Goal: Browse casually: Explore the website without a specific task or goal

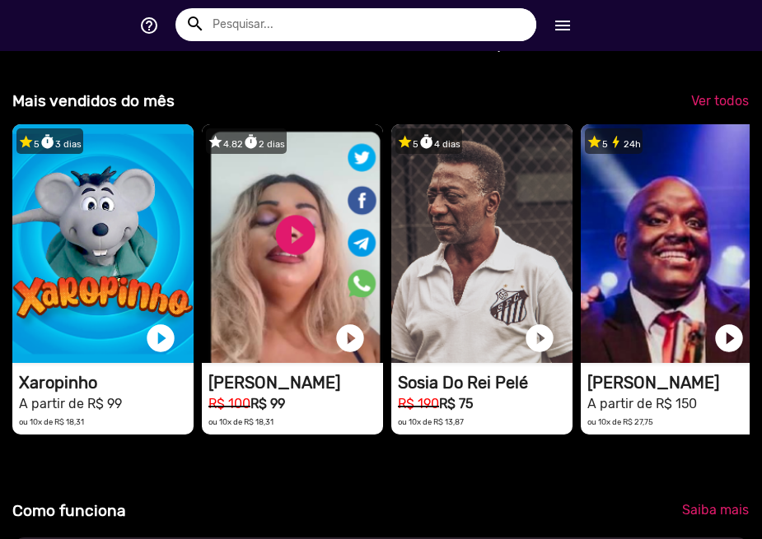
scroll to position [0, 749]
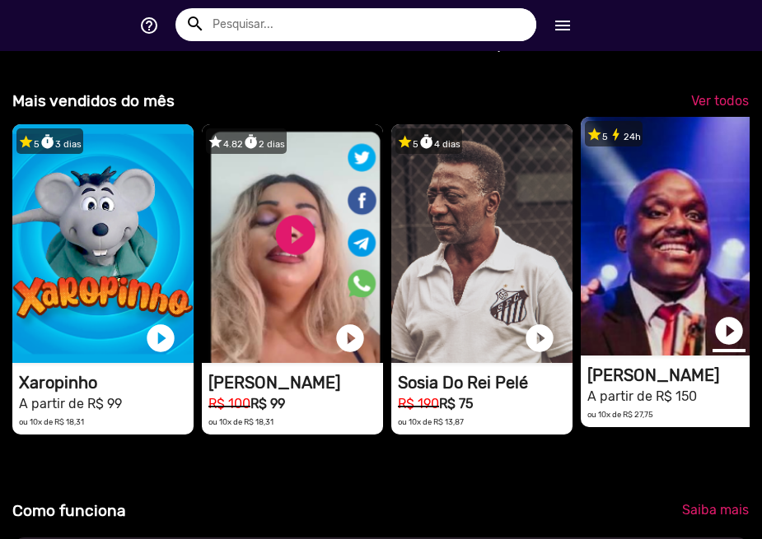
click at [732, 338] on link "play_circle_filled" at bounding box center [728, 330] width 33 height 33
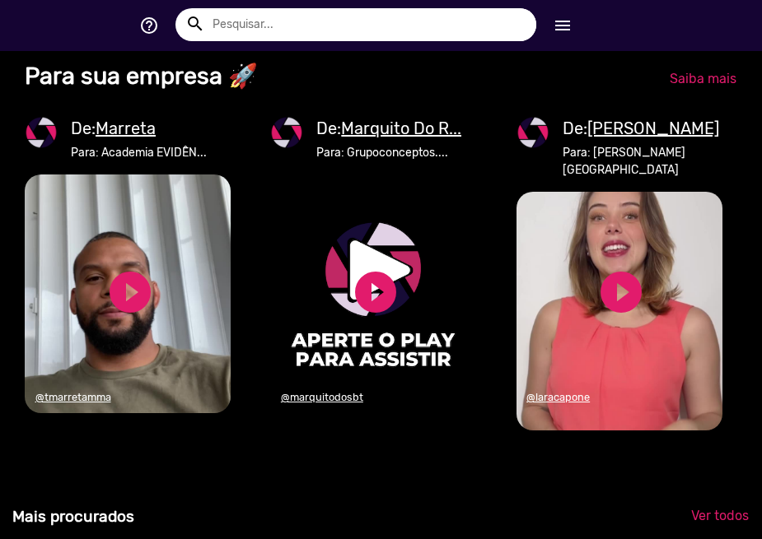
scroll to position [2058, 0]
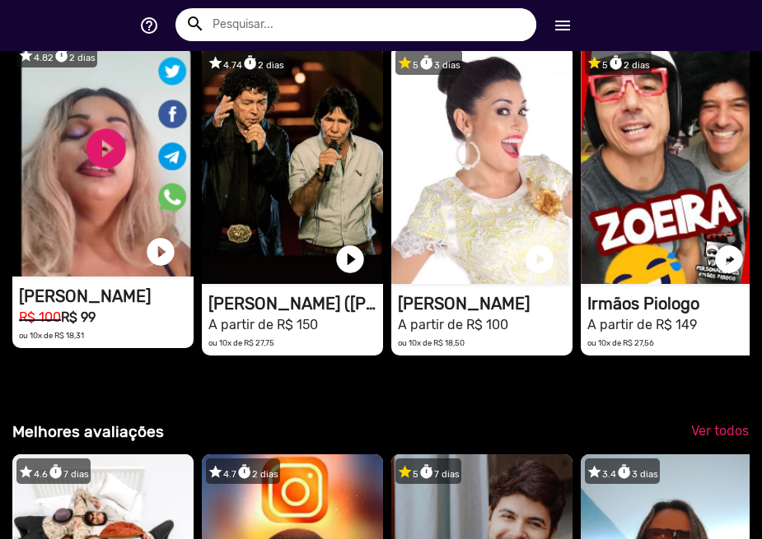
drag, startPoint x: 486, startPoint y: 308, endPoint x: 193, endPoint y: 362, distance: 298.1
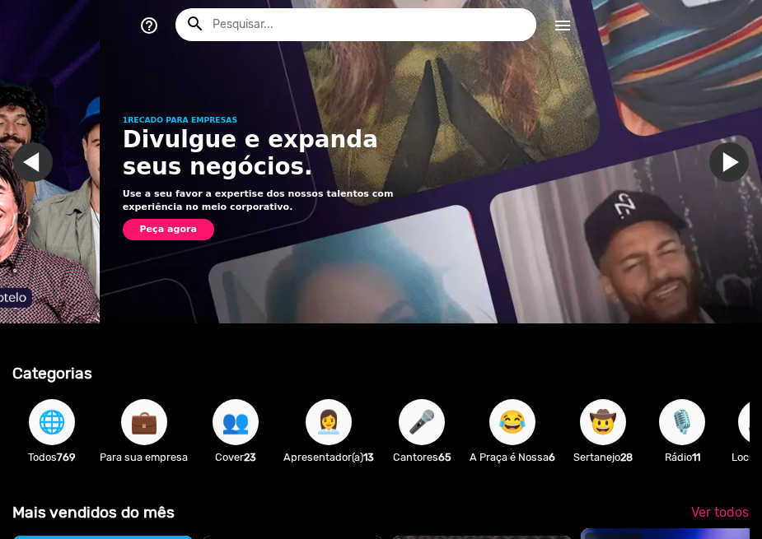
scroll to position [0, 749]
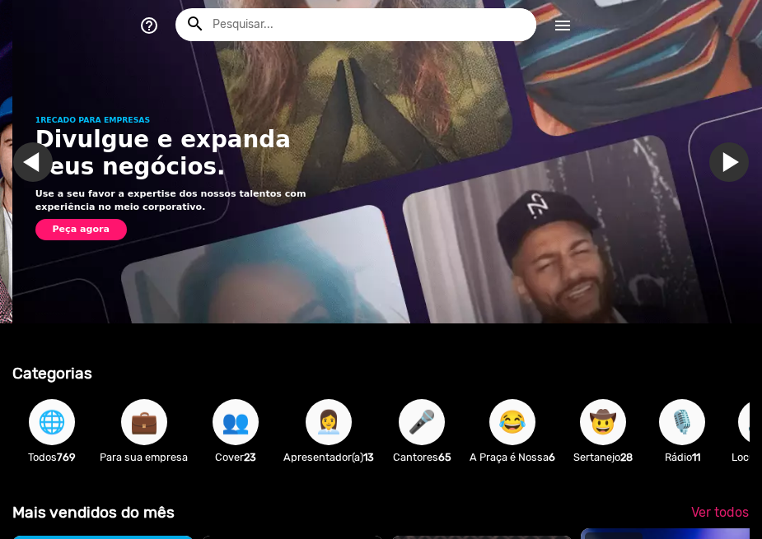
click at [58, 437] on span "🌐" at bounding box center [52, 422] width 28 height 46
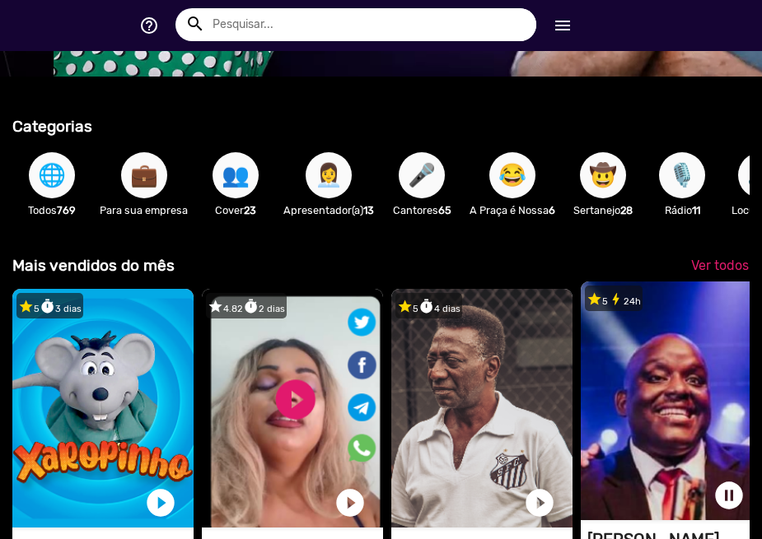
scroll to position [0, 1498]
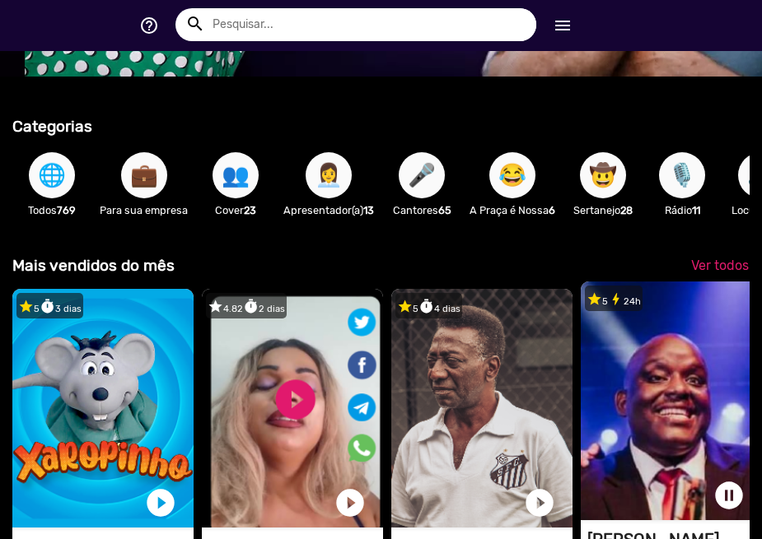
click at [48, 163] on span "🌐" at bounding box center [52, 175] width 28 height 46
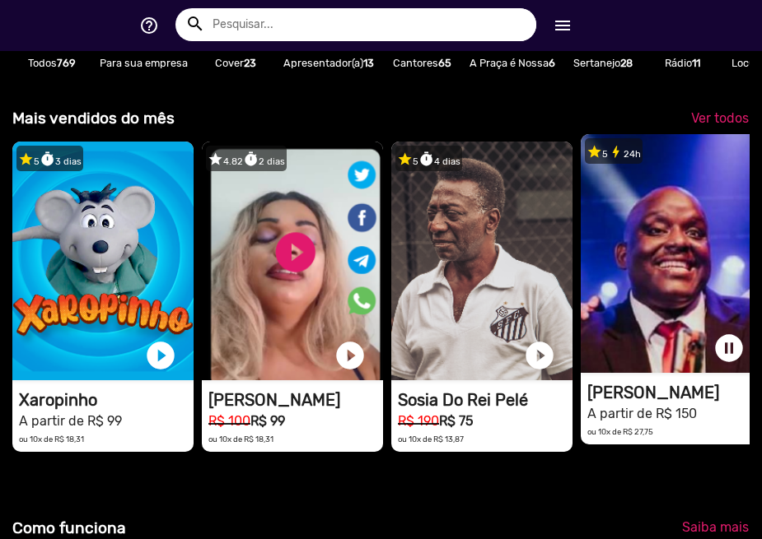
scroll to position [412, 0]
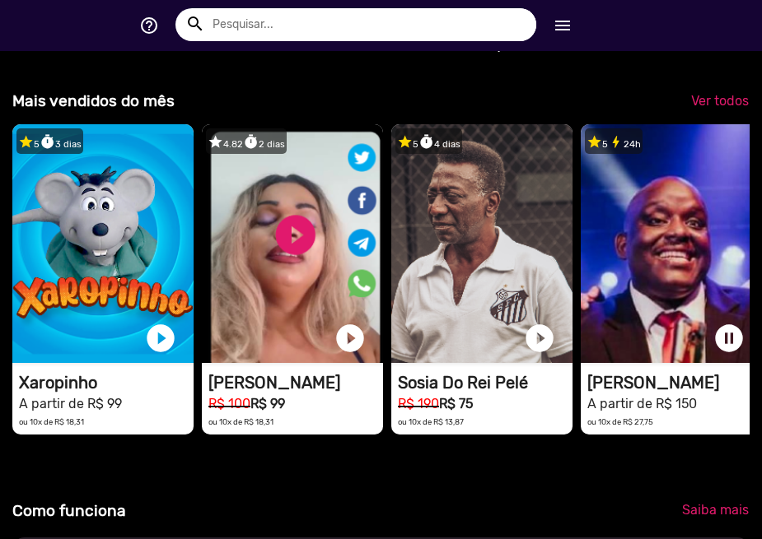
drag, startPoint x: 644, startPoint y: 296, endPoint x: 431, endPoint y: 504, distance: 298.1
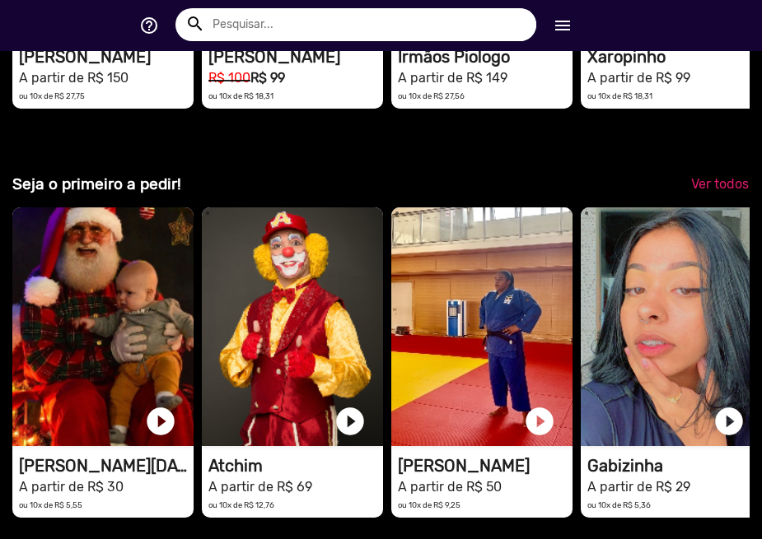
scroll to position [0, 0]
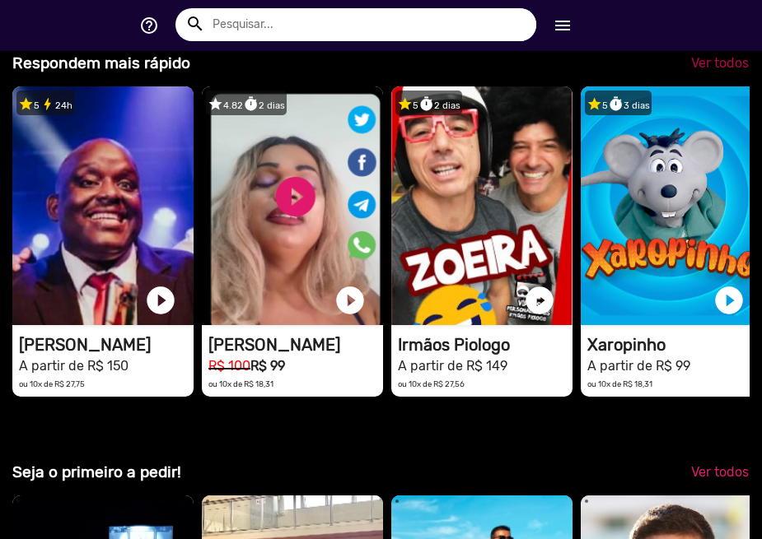
click at [687, 78] on link "Ver todos" at bounding box center [720, 64] width 84 height 30
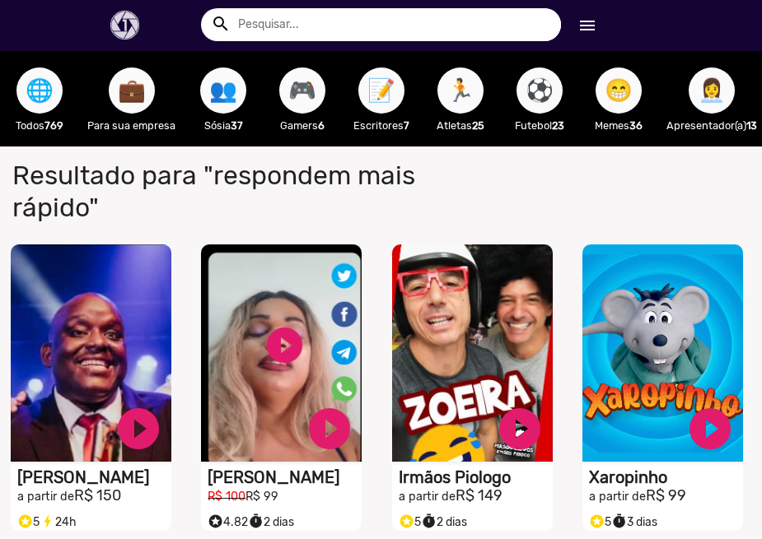
click at [273, 95] on div "🎮 Gamers 6" at bounding box center [302, 99] width 79 height 96
click at [282, 95] on button "🎮" at bounding box center [302, 91] width 46 height 46
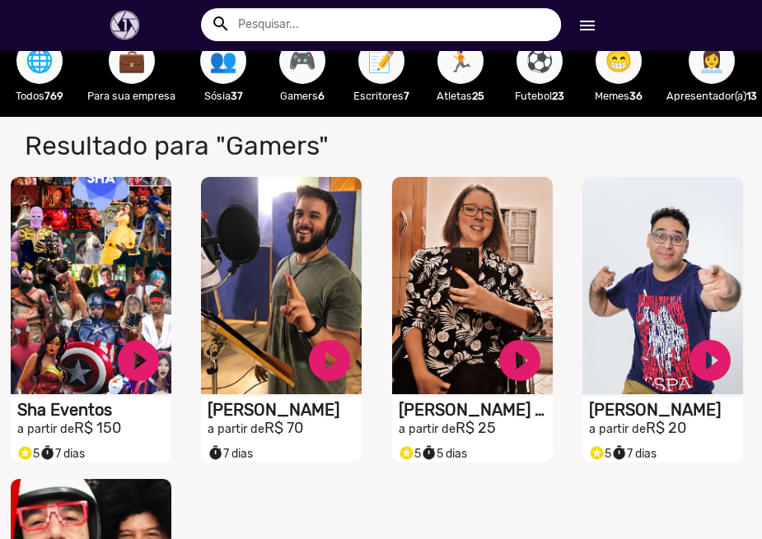
click at [451, 66] on span "🏃" at bounding box center [460, 61] width 28 height 46
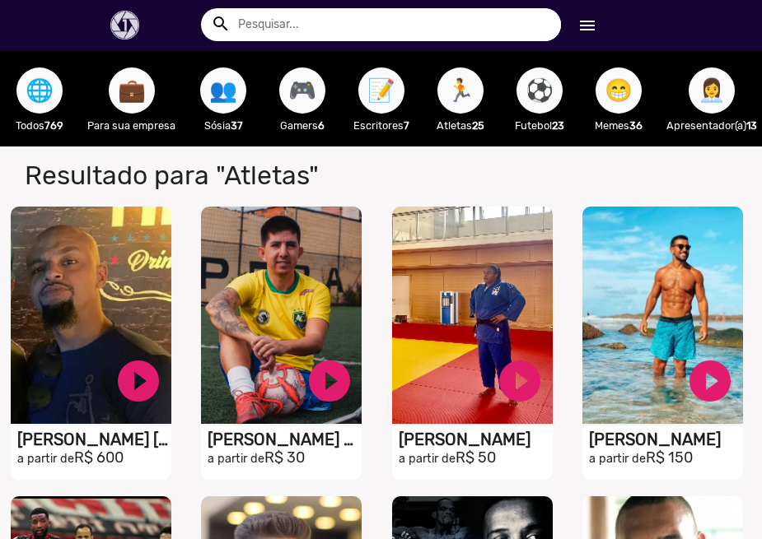
click at [630, 99] on span "😁" at bounding box center [618, 91] width 28 height 46
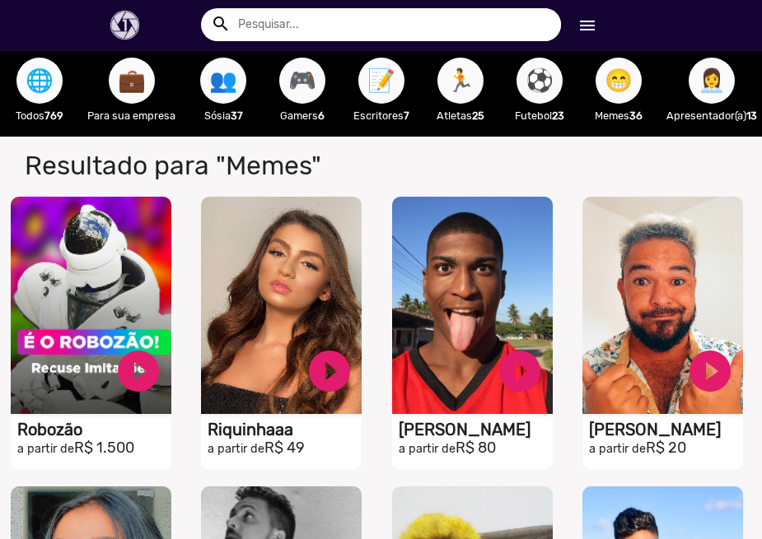
click at [48, 82] on span "🌐" at bounding box center [40, 81] width 28 height 46
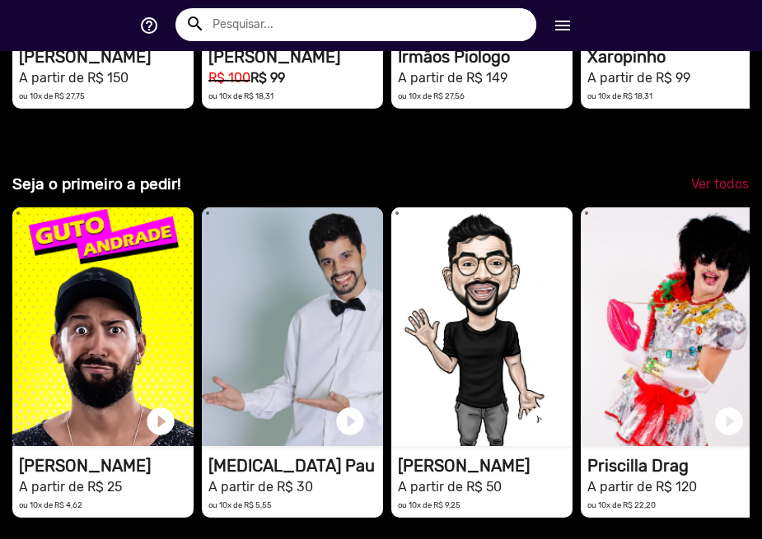
click at [697, 176] on span "Ver todos" at bounding box center [720, 184] width 58 height 16
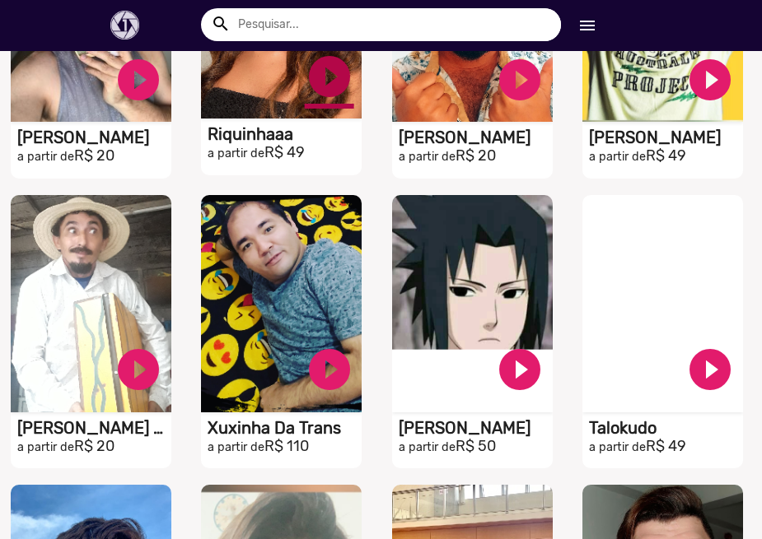
scroll to position [741, 0]
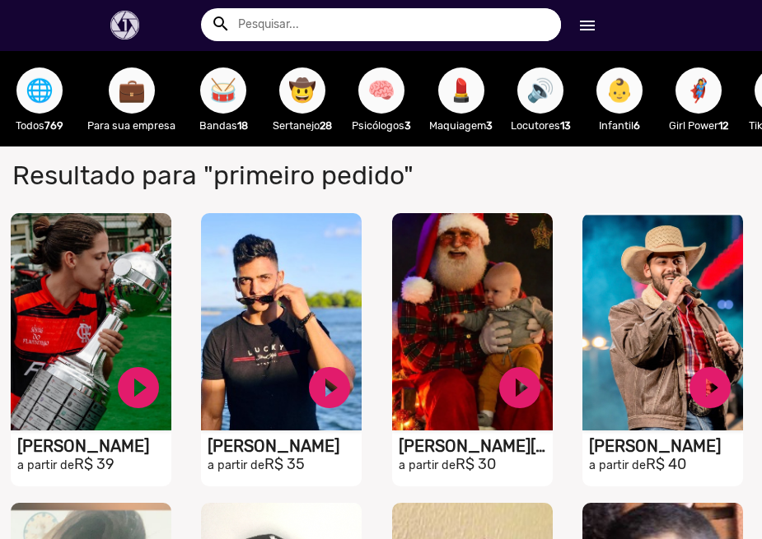
click at [599, 97] on button "👶" at bounding box center [619, 91] width 46 height 46
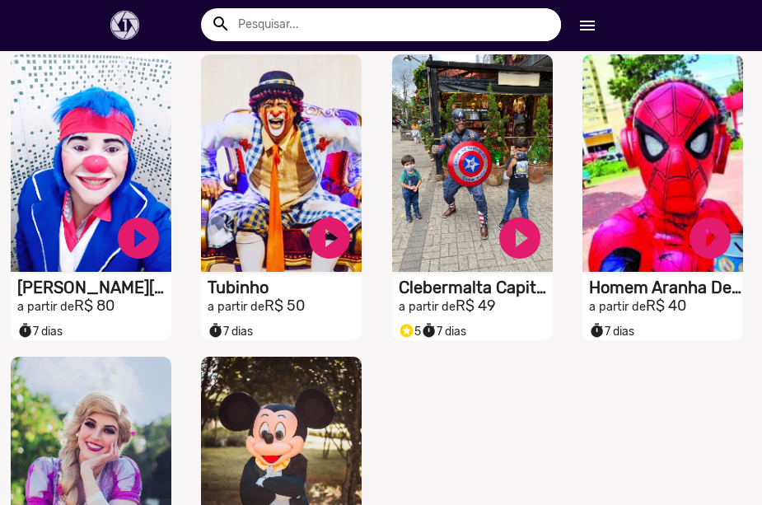
scroll to position [147, 0]
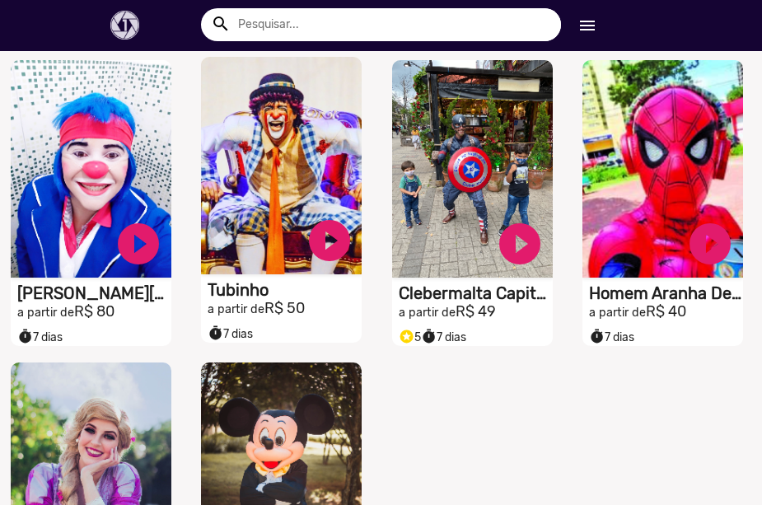
click at [171, 127] on video "S1RECADO vídeos dedicados para fãs e empresas" at bounding box center [91, 168] width 161 height 217
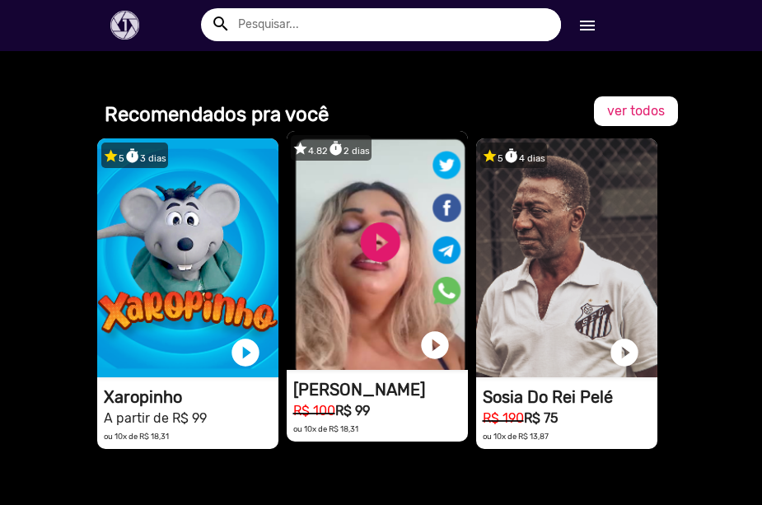
scroll to position [1367, 0]
